Goal: Task Accomplishment & Management: Complete application form

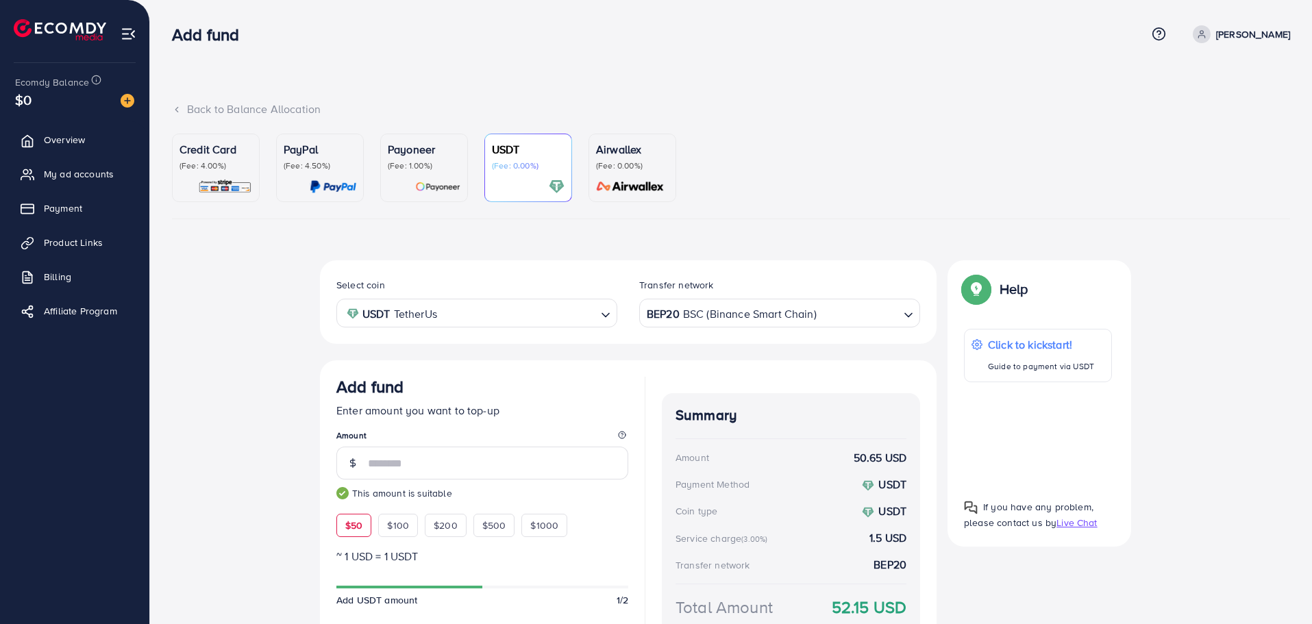
scroll to position [138, 0]
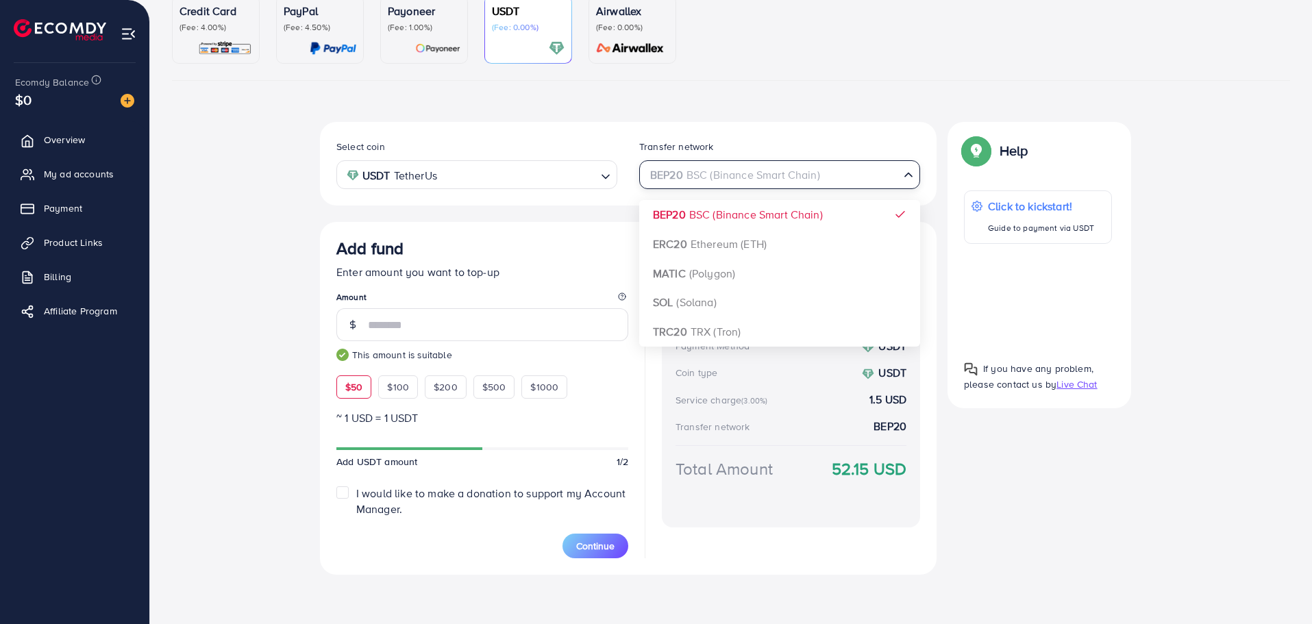
click at [713, 185] on div "BEP20 BSC (Binance Smart Chain)" at bounding box center [772, 174] width 256 height 24
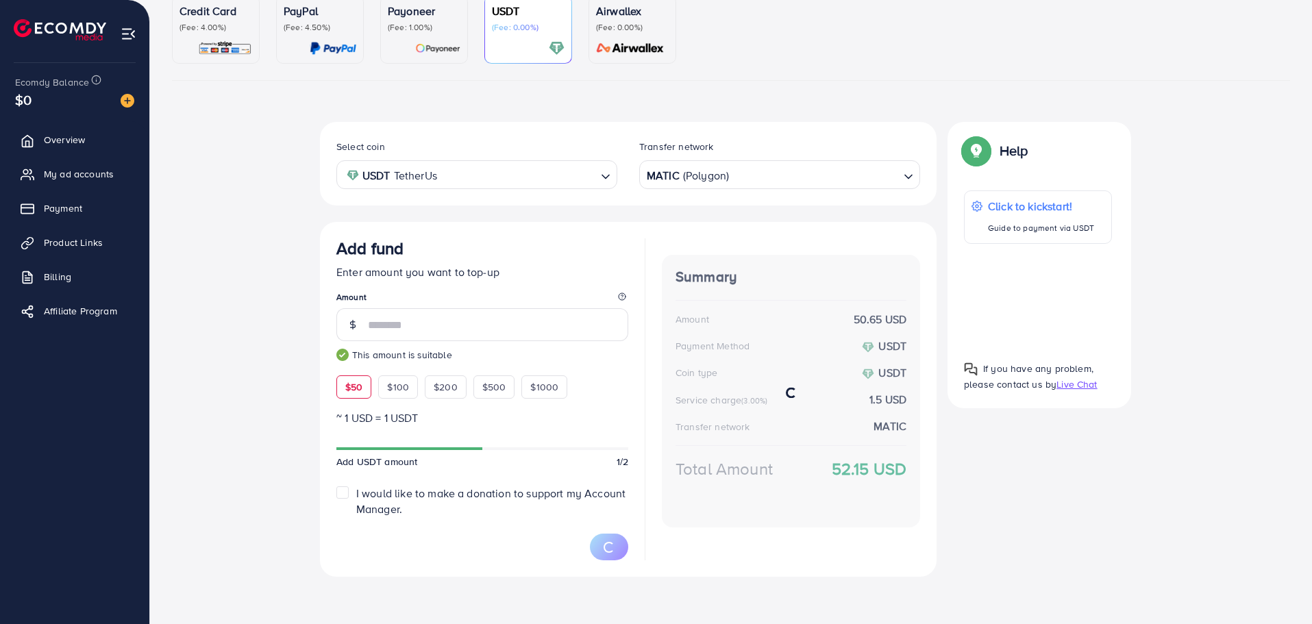
click at [697, 267] on div "Select coin USDT TetherUs Loading... Transfer network MATIC (Polygon) Loading..…" at bounding box center [628, 349] width 617 height 455
click at [717, 182] on div "MATIC (Polygon)" at bounding box center [772, 174] width 256 height 24
click at [707, 273] on div "Select coin USDT TetherUs Loading... Transfer network MATIC (Polygon) Loading..…" at bounding box center [628, 348] width 617 height 453
click at [53, 214] on span "Payment" at bounding box center [66, 208] width 38 height 14
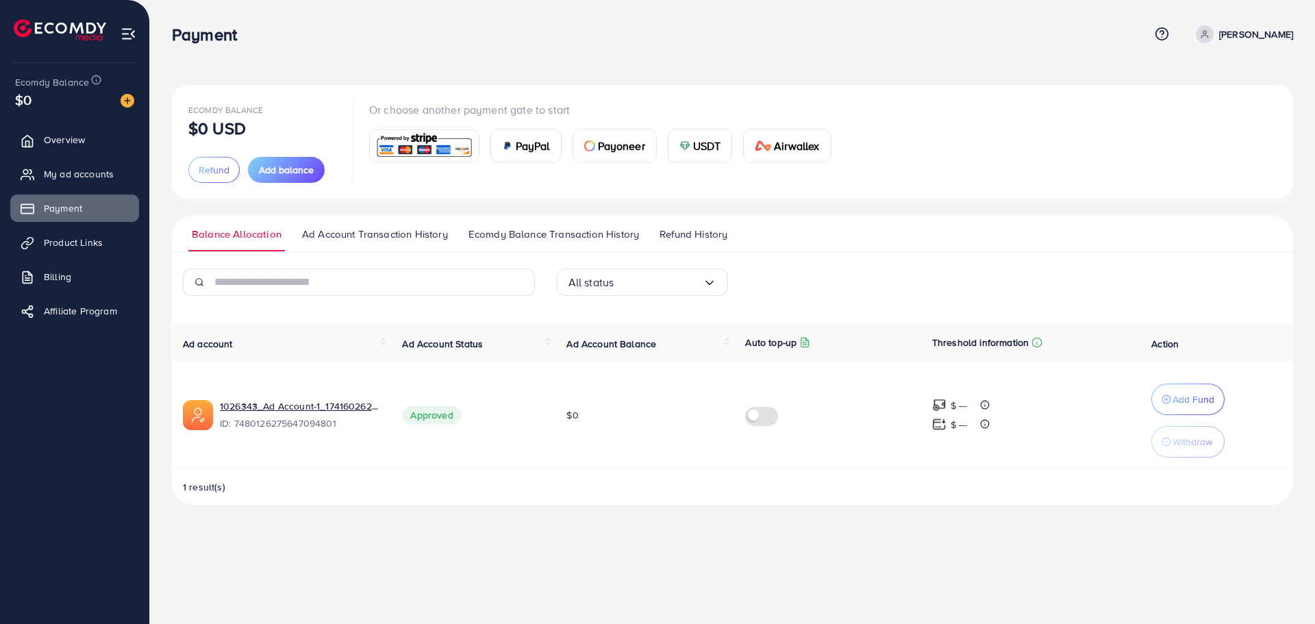
click at [691, 138] on div "USDT" at bounding box center [701, 145] width 64 height 33
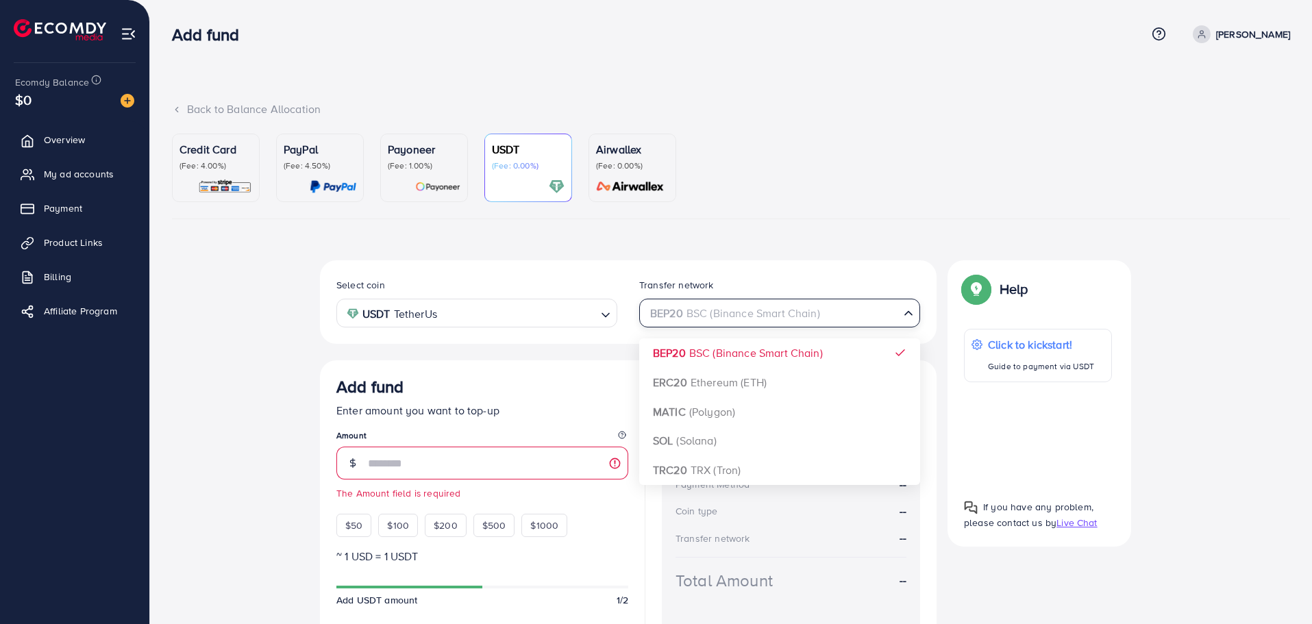
click at [759, 317] on div "BEP20 BSC (Binance Smart Chain)" at bounding box center [772, 312] width 256 height 24
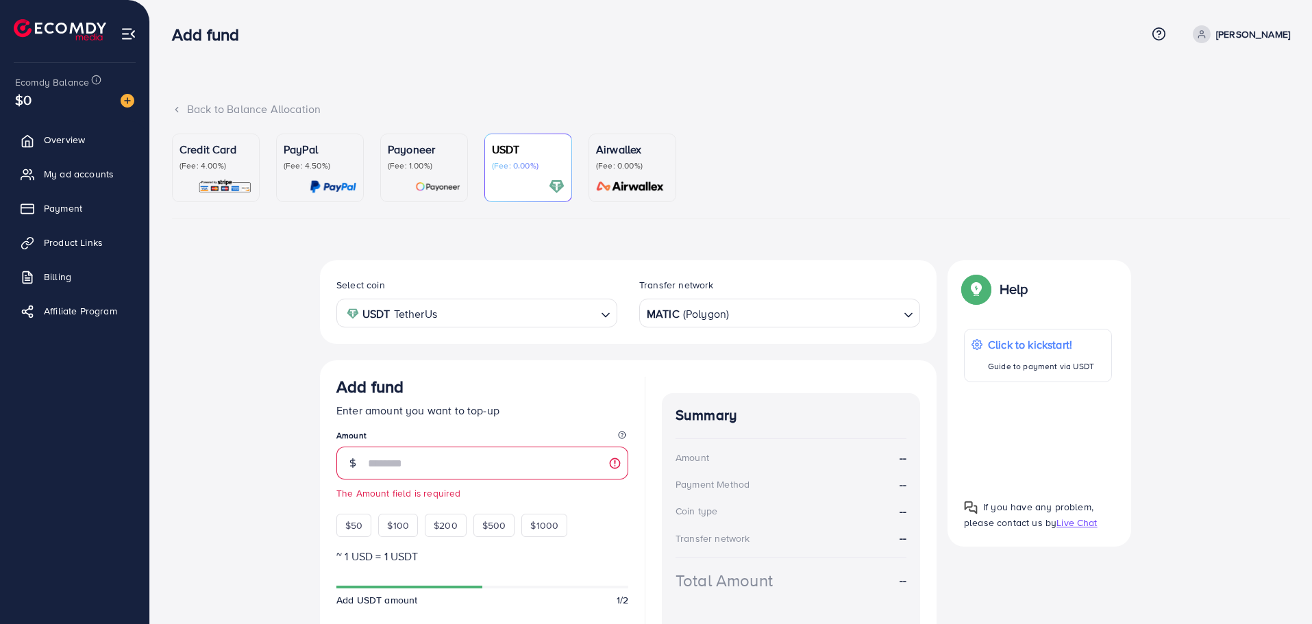
click at [700, 412] on div "Select coin USDT TetherUs Loading... Transfer network MATIC (Polygon) Loading..…" at bounding box center [628, 486] width 617 height 453
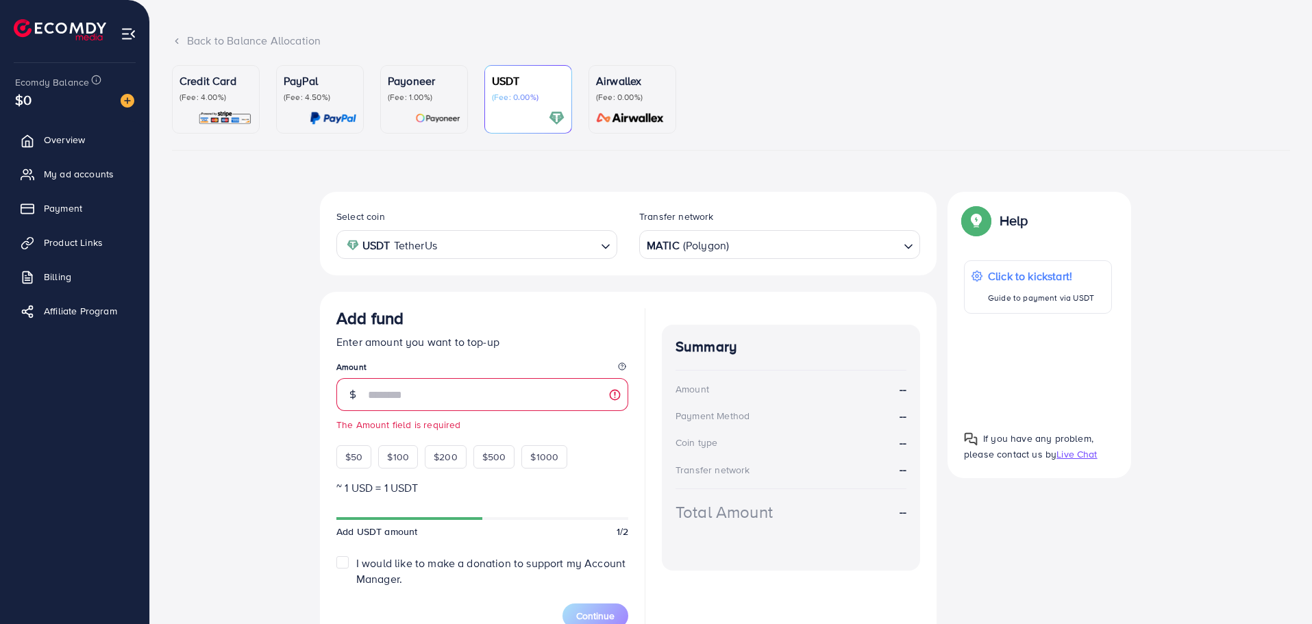
scroll to position [137, 0]
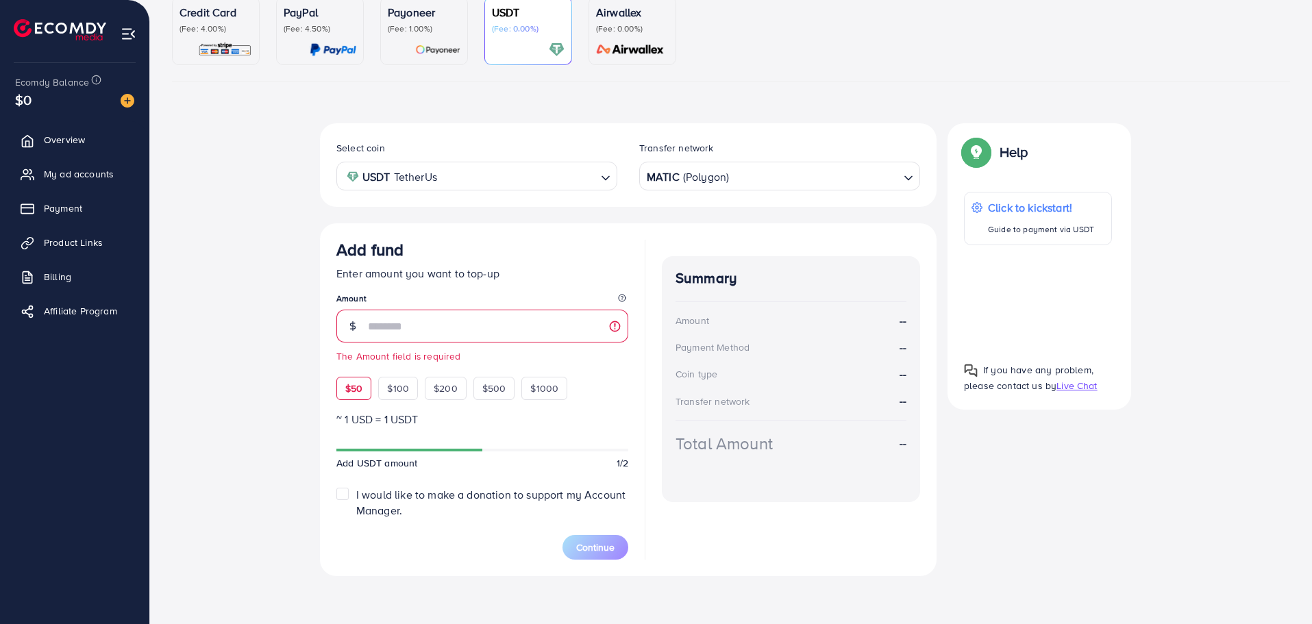
click at [351, 391] on span "$50" at bounding box center [353, 389] width 17 height 14
type input "**"
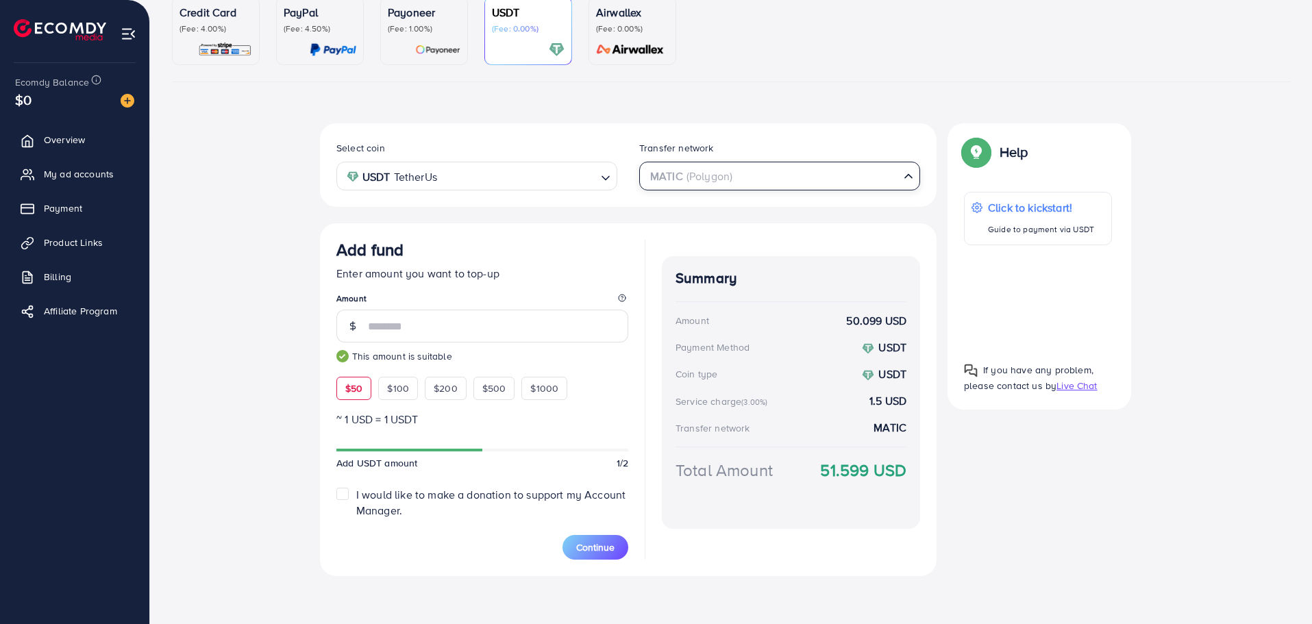
click at [752, 181] on input "Search for option" at bounding box center [771, 176] width 253 height 21
click at [604, 186] on div "Loading..." at bounding box center [607, 175] width 20 height 24
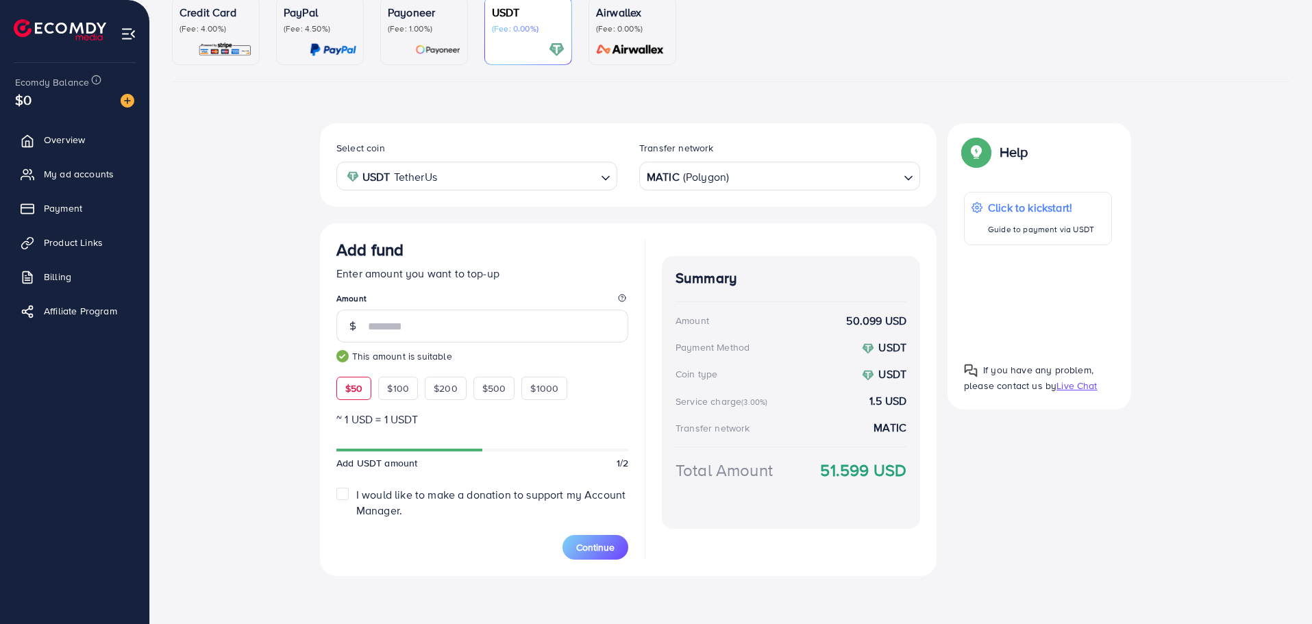
click at [730, 220] on div "Select coin USDT TetherUs Loading... Transfer network MATIC (Polygon) Loading..…" at bounding box center [628, 349] width 617 height 453
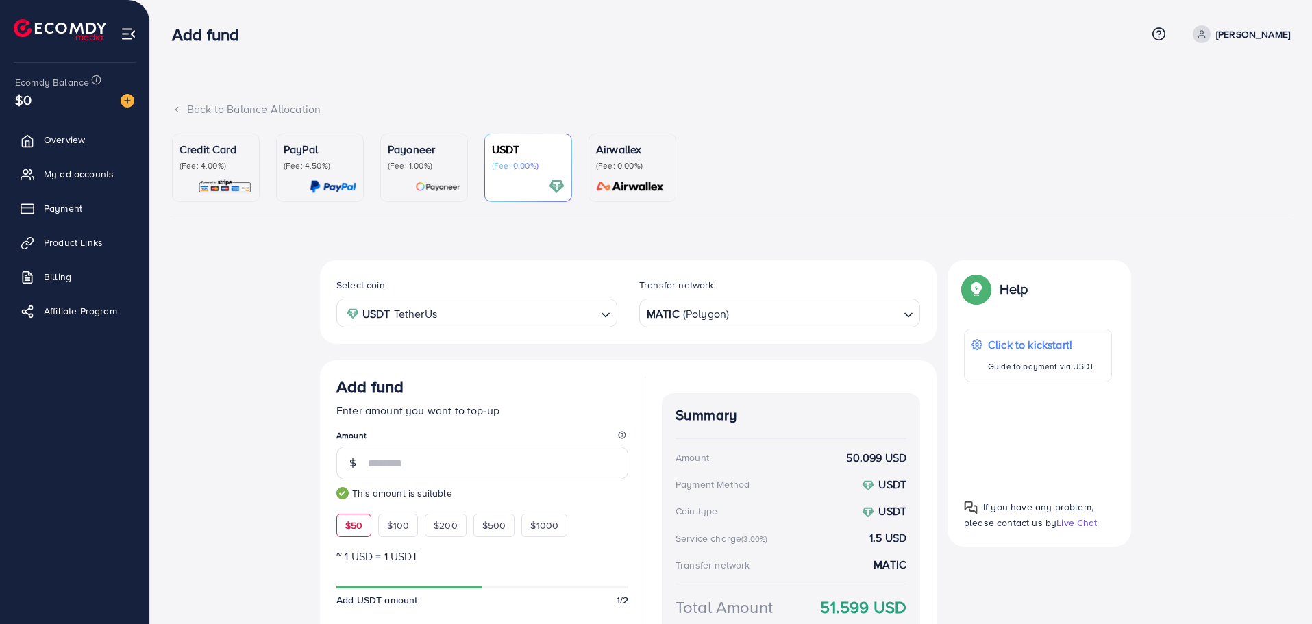
click at [69, 31] on img at bounding box center [60, 29] width 92 height 21
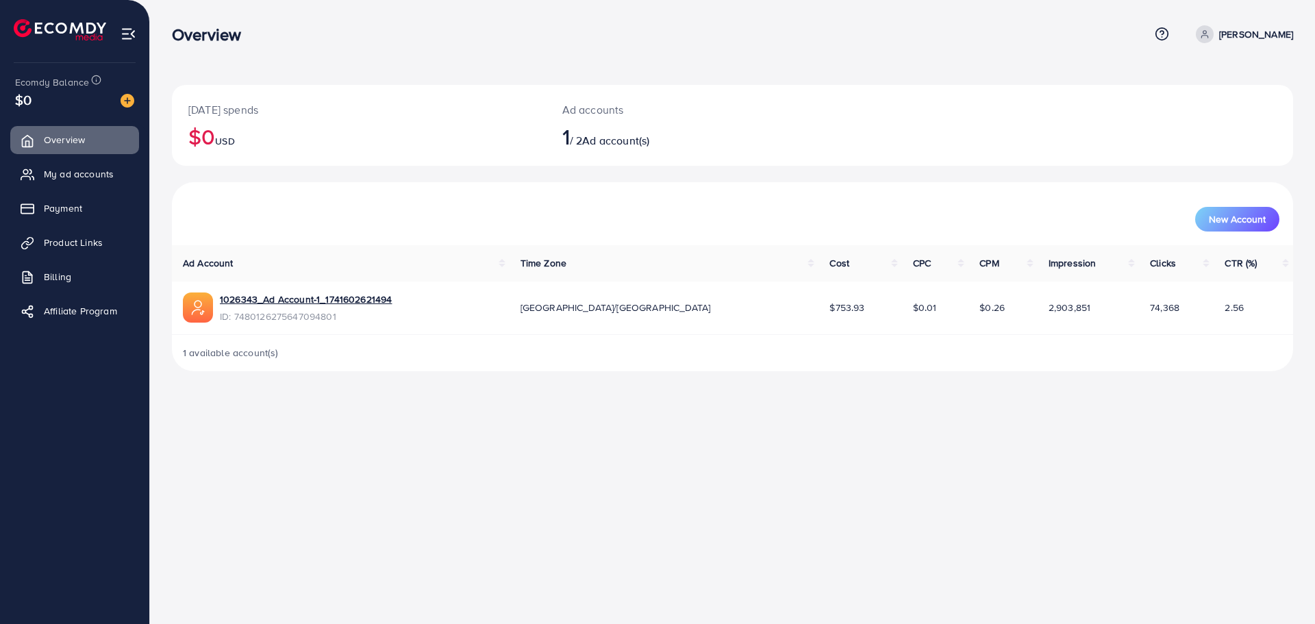
click at [1248, 35] on p "[PERSON_NAME]" at bounding box center [1257, 34] width 74 height 16
click at [1204, 75] on span "Profile" at bounding box center [1209, 81] width 32 height 16
select select "********"
select select "******"
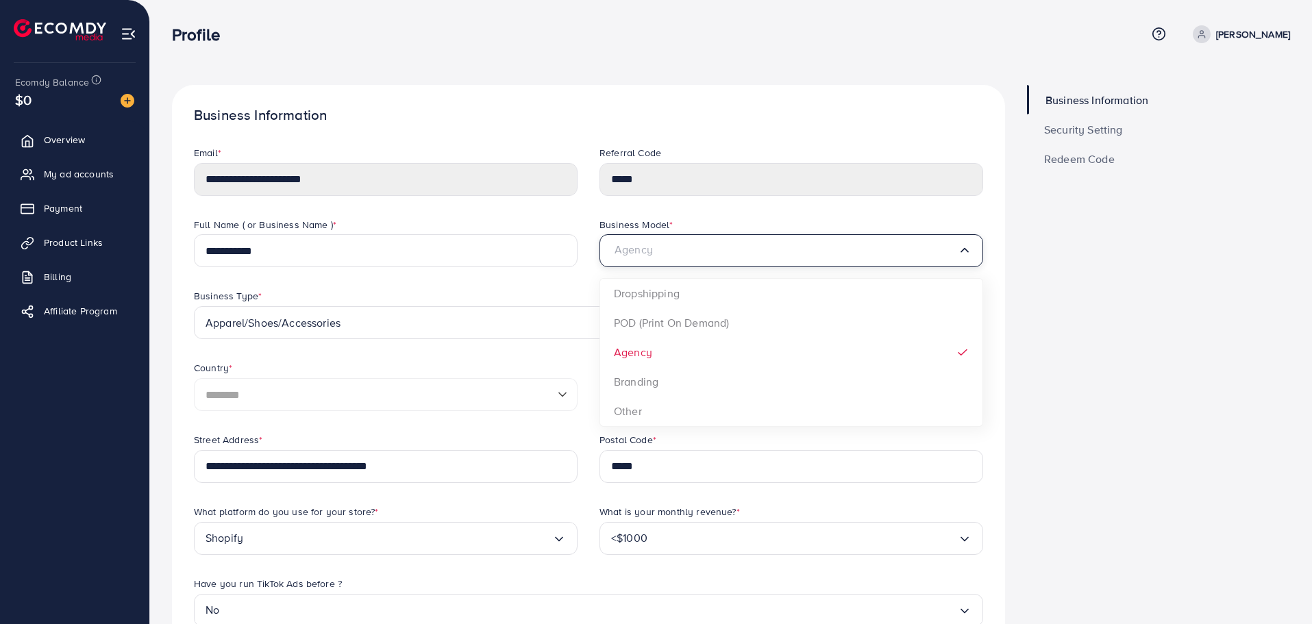
click at [734, 245] on input "Search for option" at bounding box center [784, 251] width 347 height 22
click at [770, 211] on div "Referral Code *****" at bounding box center [792, 182] width 406 height 72
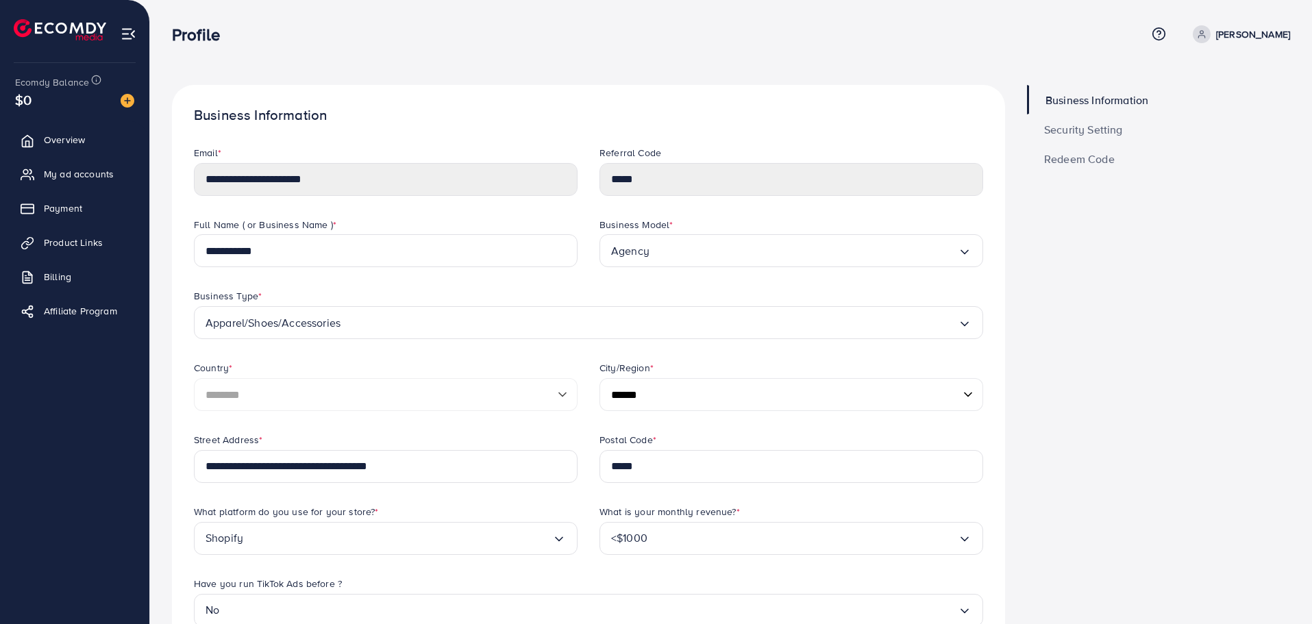
click at [693, 315] on input "Search for option" at bounding box center [649, 323] width 617 height 22
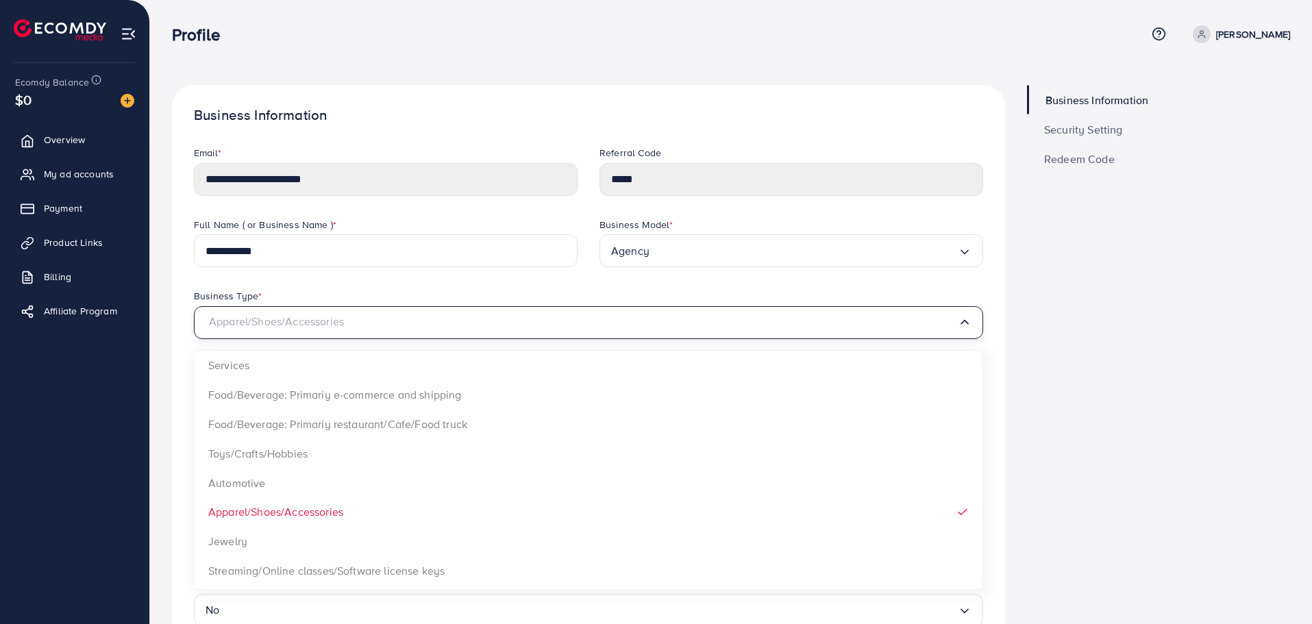
click at [693, 315] on input "Search for option" at bounding box center [582, 323] width 752 height 22
click at [726, 297] on div "Business Type *" at bounding box center [588, 297] width 789 height 17
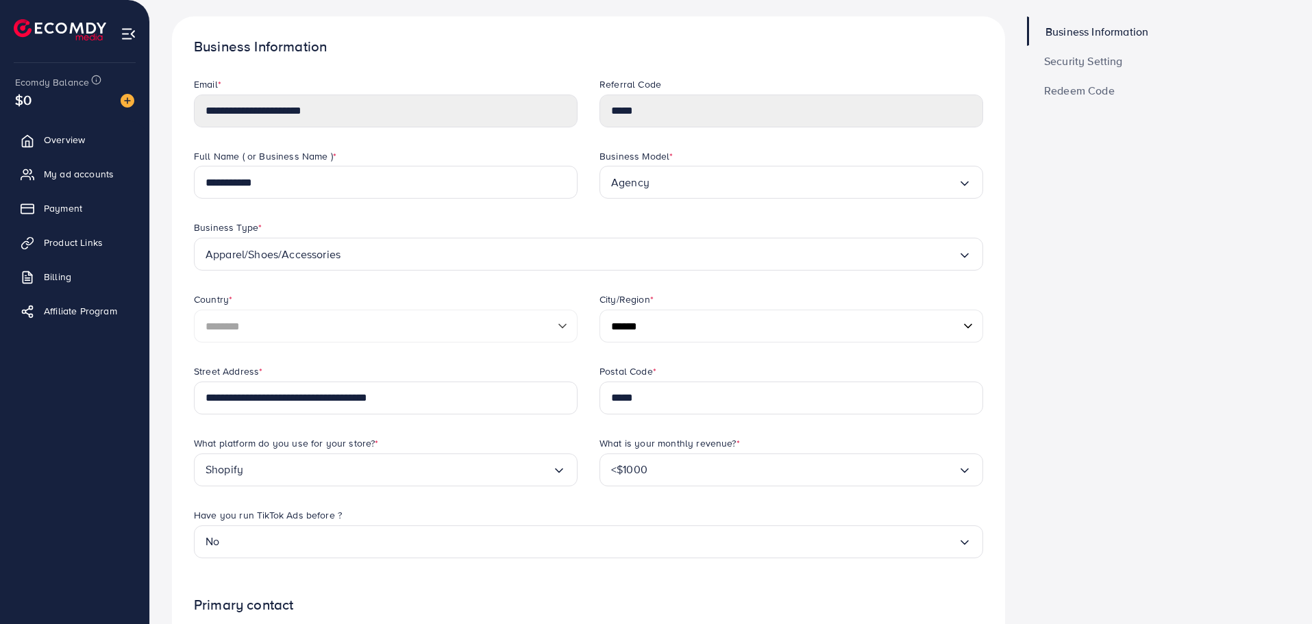
scroll to position [137, 0]
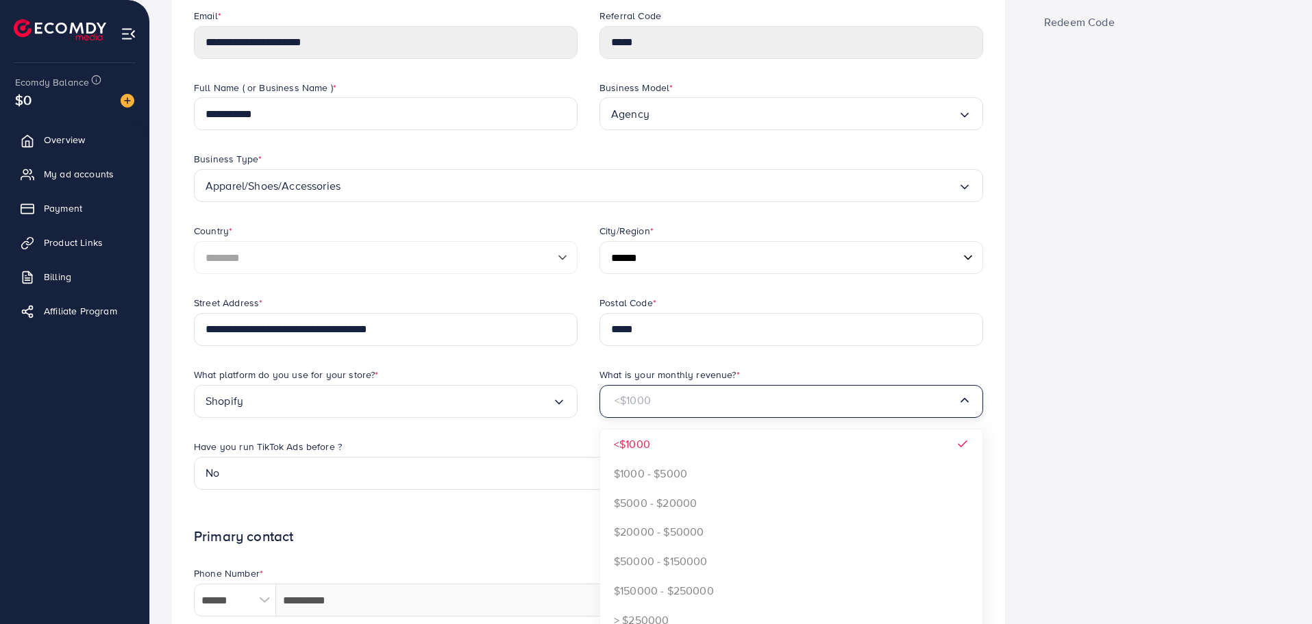
click at [719, 409] on input "Search for option" at bounding box center [784, 402] width 347 height 22
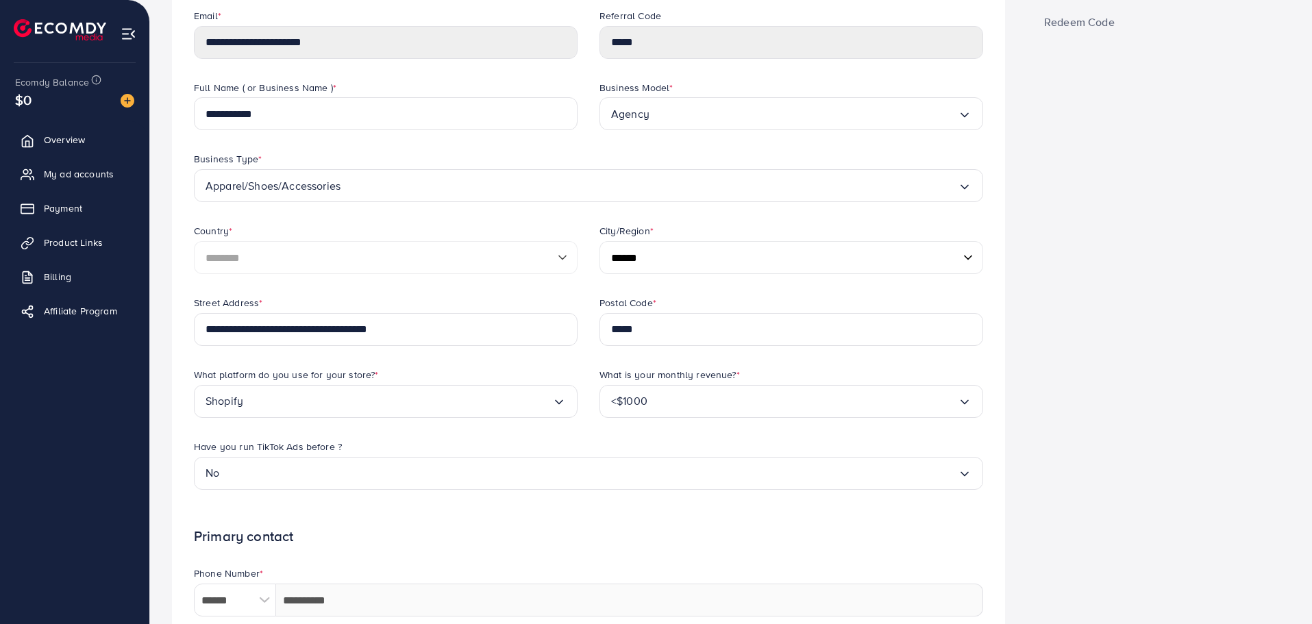
click at [921, 371] on div "What is your monthly revenue? *" at bounding box center [791, 376] width 384 height 17
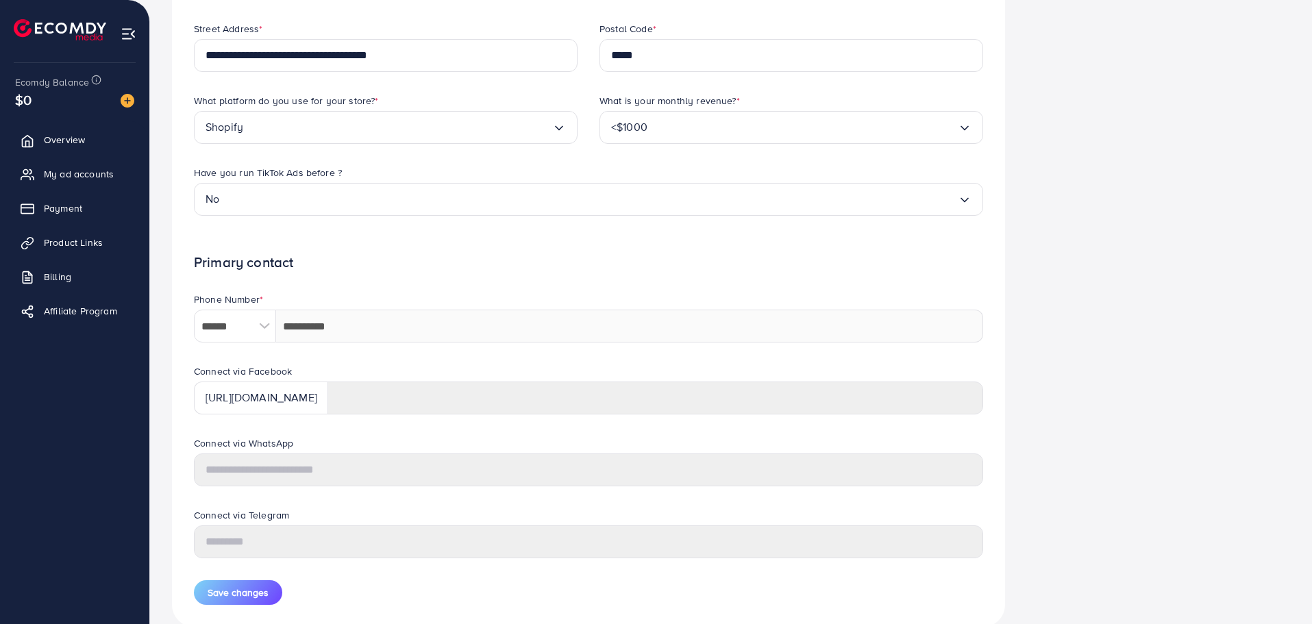
scroll to position [0, 0]
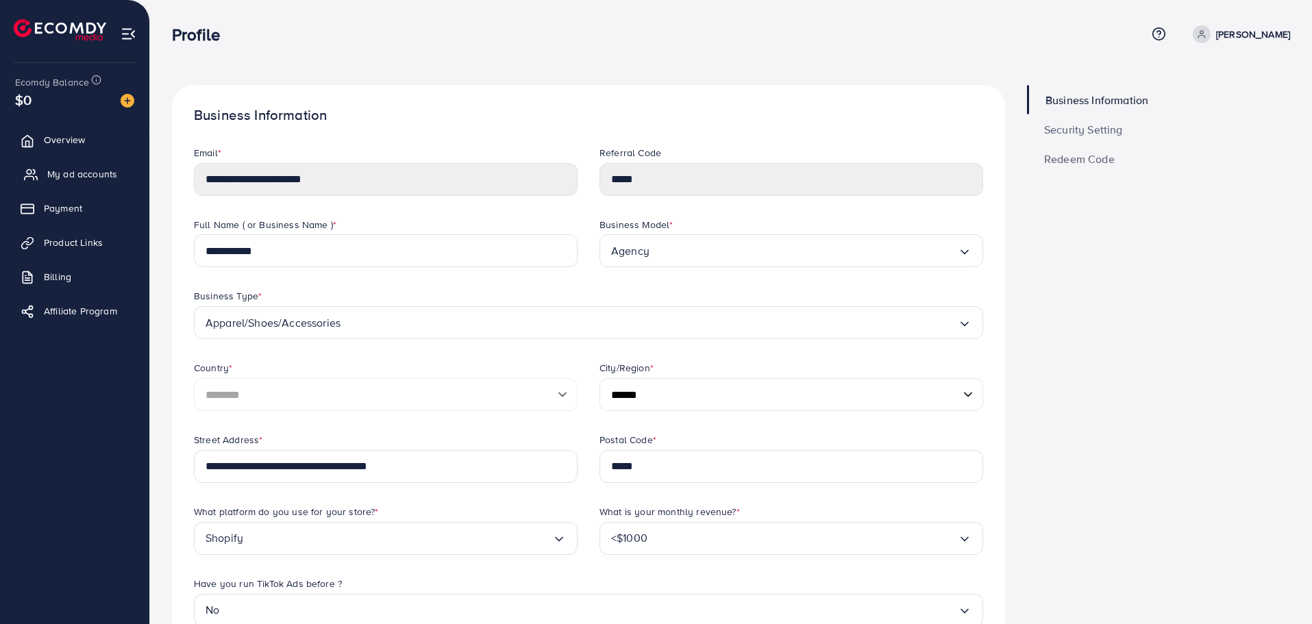
click at [56, 173] on span "My ad accounts" at bounding box center [82, 174] width 70 height 14
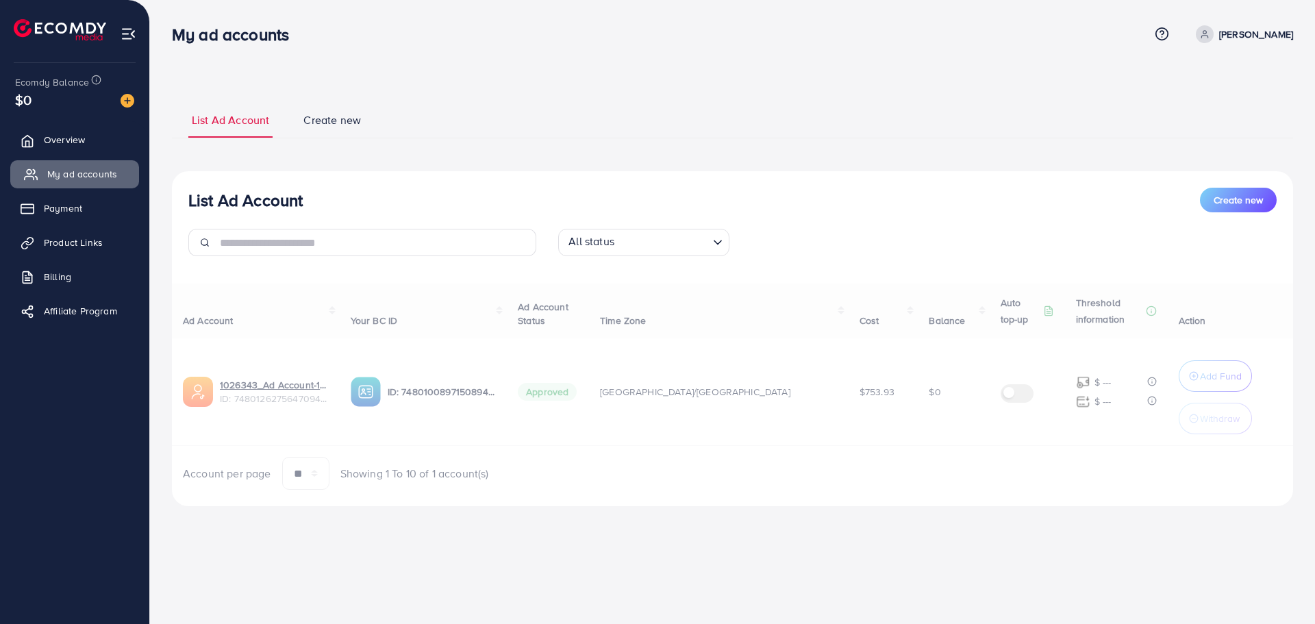
select select
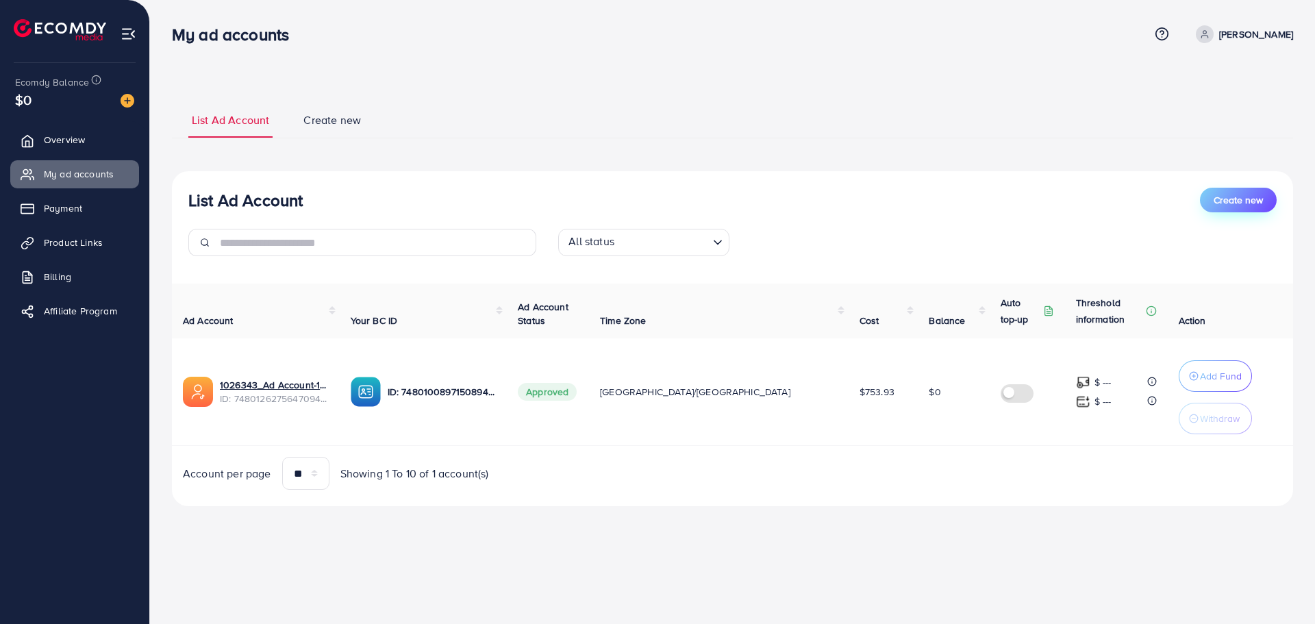
click at [1261, 212] on button "Create new" at bounding box center [1238, 200] width 77 height 25
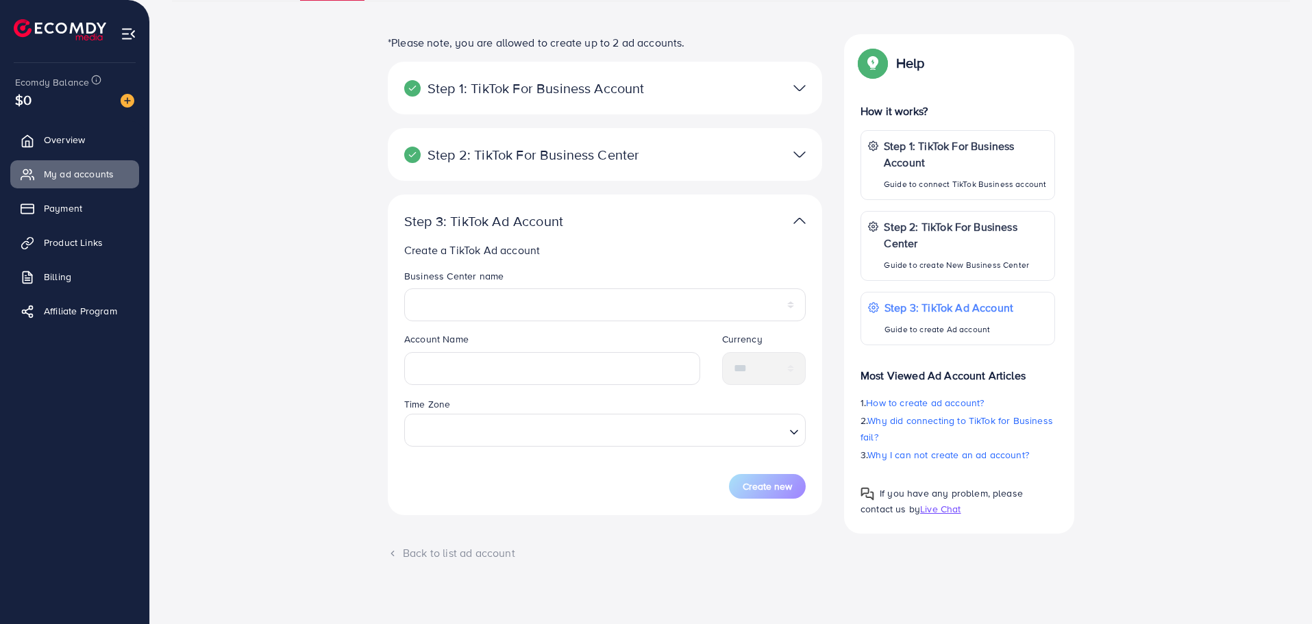
scroll to position [145, 0]
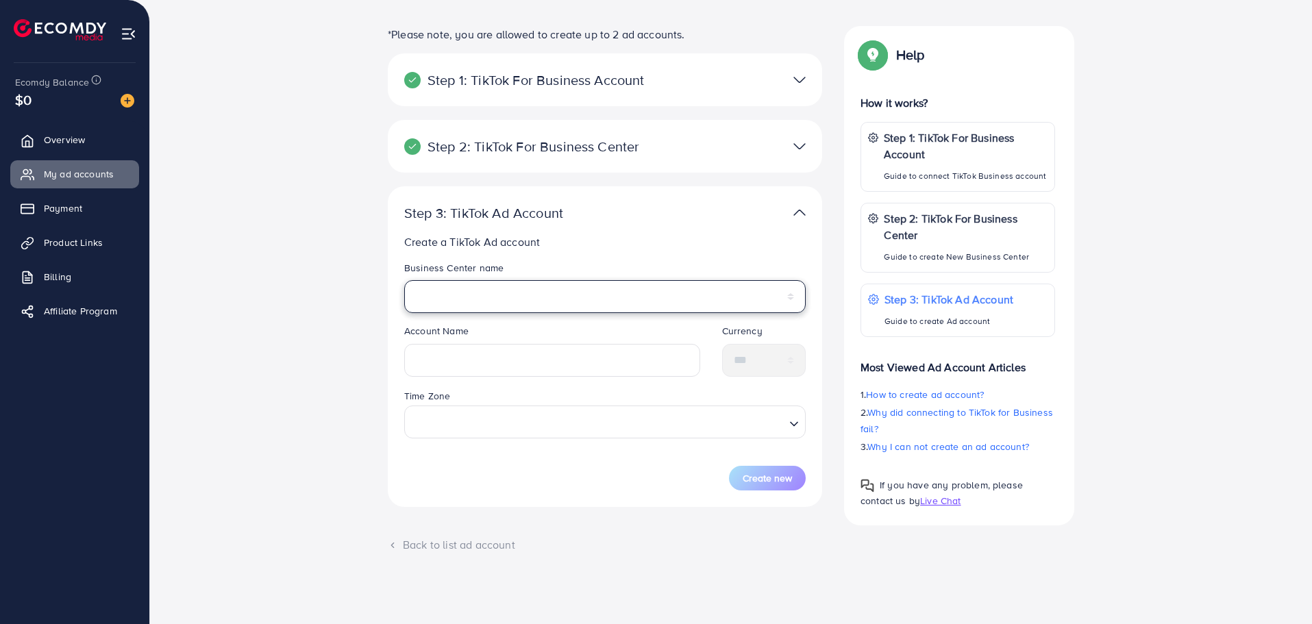
click at [637, 297] on select "*********" at bounding box center [604, 296] width 401 height 33
click at [702, 234] on p "Create a TikTok Ad account" at bounding box center [607, 242] width 407 height 16
